Goal: Check status: Check status

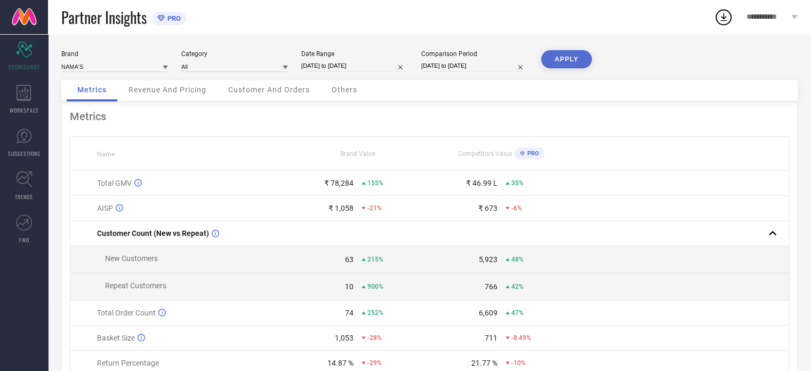
select select "7"
select select "2025"
select select "8"
select select "2025"
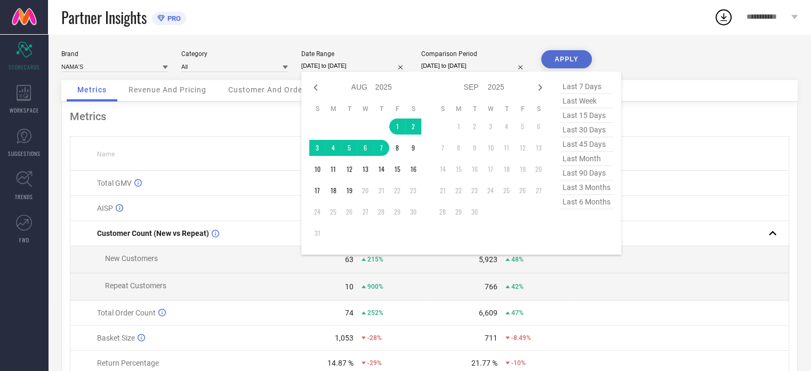
click at [335, 67] on input "[DATE] to [DATE]" at bounding box center [354, 65] width 107 height 11
click at [577, 125] on span "last 30 days" at bounding box center [586, 130] width 53 height 14
type input "[DATE] to [DATE]"
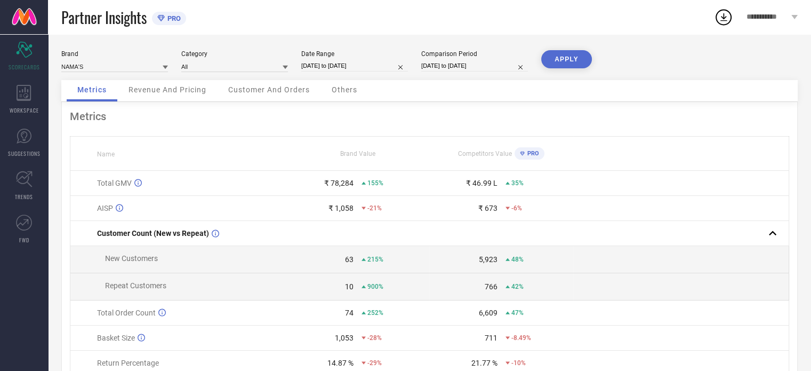
click at [565, 57] on button "APPLY" at bounding box center [566, 59] width 51 height 18
